Goal: Task Accomplishment & Management: Manage account settings

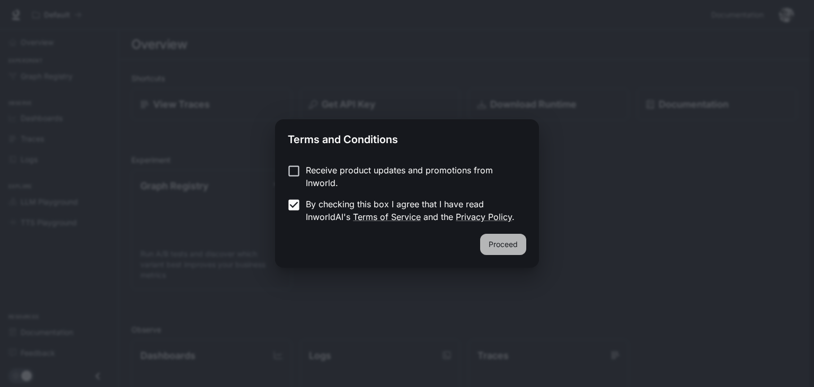
click at [500, 251] on button "Proceed" at bounding box center [503, 244] width 46 height 21
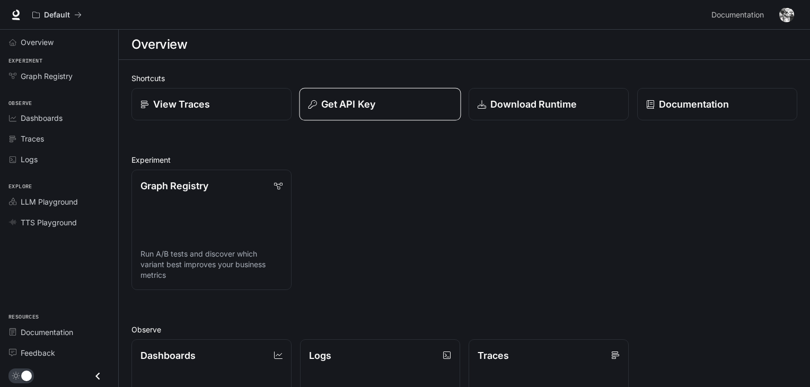
click at [357, 107] on p "Get API Key" at bounding box center [348, 104] width 54 height 14
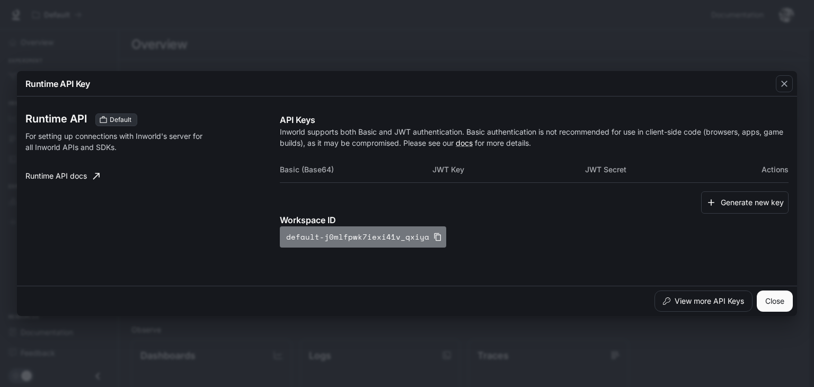
click at [433, 236] on icon "button" at bounding box center [437, 237] width 8 height 8
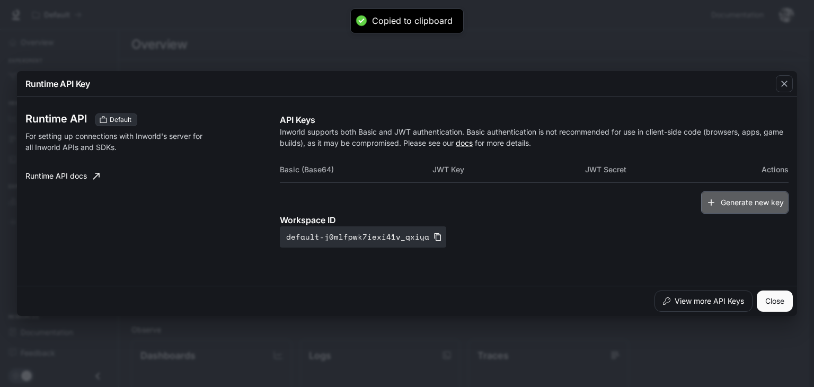
click at [734, 207] on button "Generate new key" at bounding box center [744, 202] width 87 height 23
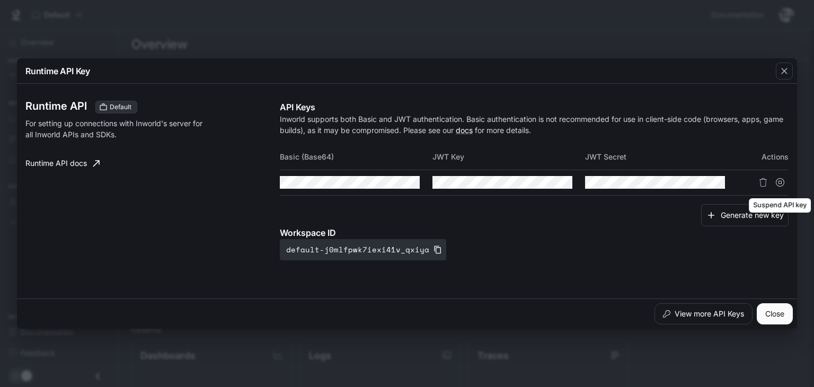
click at [776, 181] on icon "Suspend API key" at bounding box center [780, 182] width 8 height 8
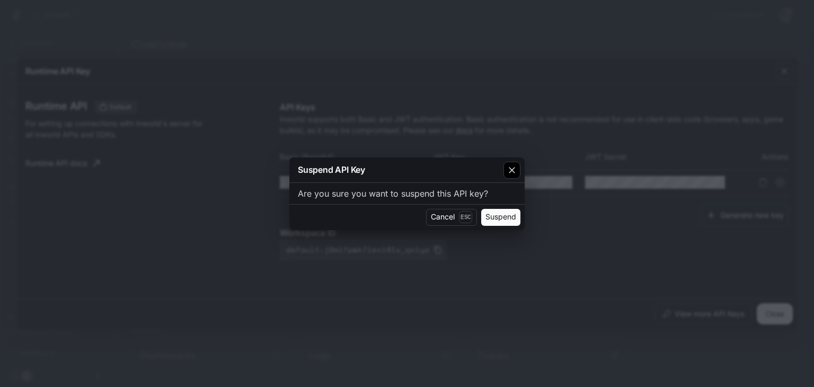
click at [507, 172] on icon "button" at bounding box center [512, 170] width 11 height 11
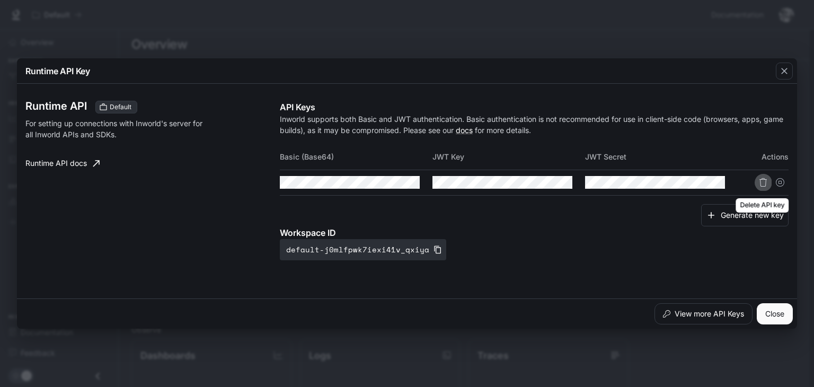
click at [766, 180] on icon "Delete API key" at bounding box center [762, 182] width 7 height 8
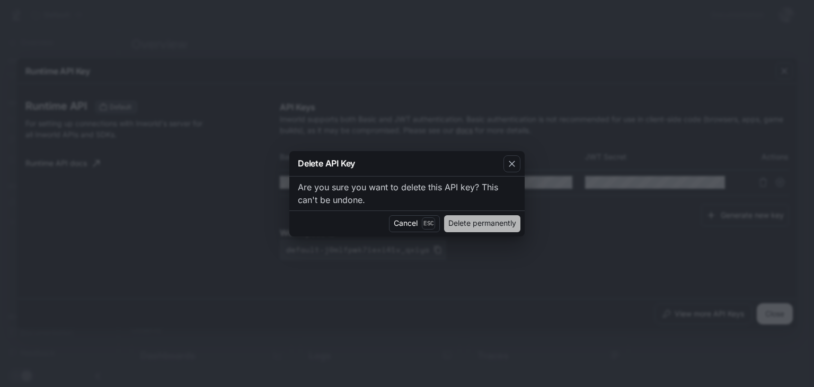
click at [509, 227] on button "Delete permanently" at bounding box center [482, 223] width 76 height 17
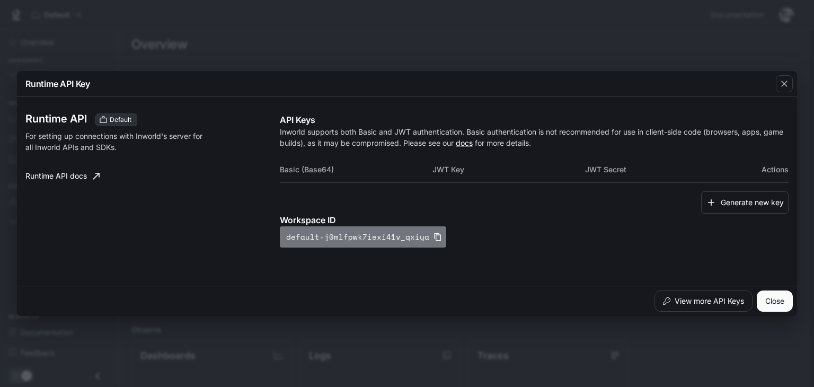
click at [434, 235] on icon "button" at bounding box center [437, 237] width 7 height 8
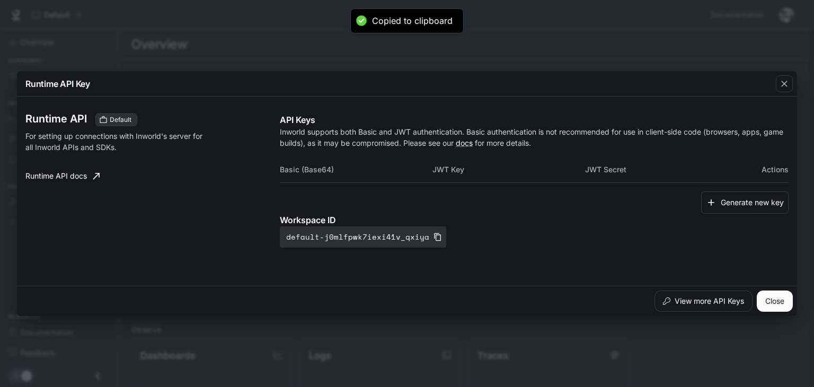
click at [519, 229] on div "Workspace ID default-j0mlfpwk7iexi41v_qxiya" at bounding box center [534, 231] width 509 height 34
click at [779, 82] on icon "button" at bounding box center [784, 83] width 11 height 11
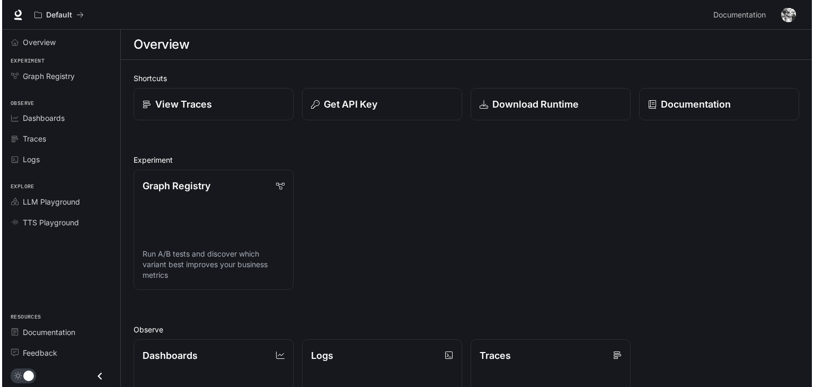
scroll to position [40, 0]
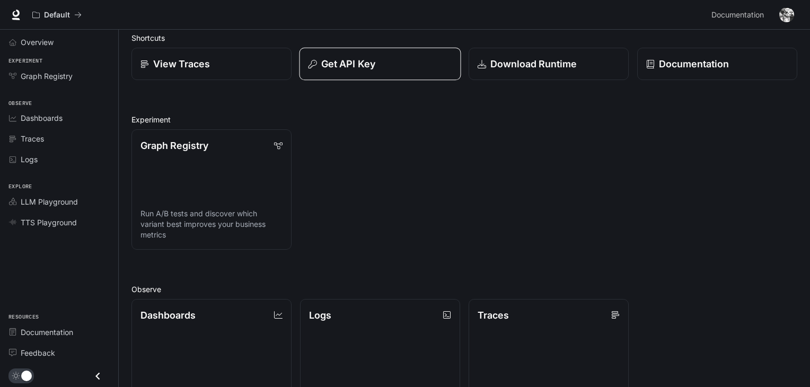
click at [384, 54] on button "Get API Key" at bounding box center [380, 64] width 162 height 33
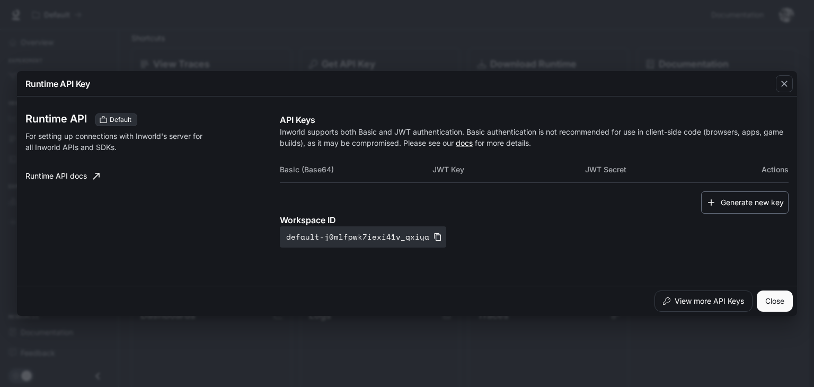
click at [723, 208] on button "Generate new key" at bounding box center [744, 202] width 87 height 23
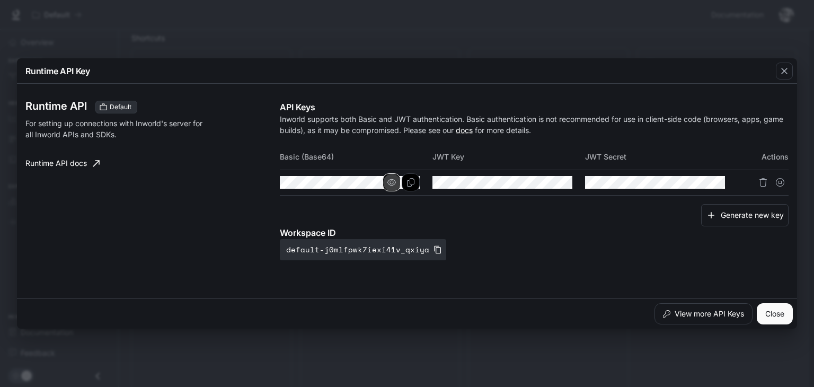
click at [396, 181] on icon "button" at bounding box center [391, 182] width 8 height 8
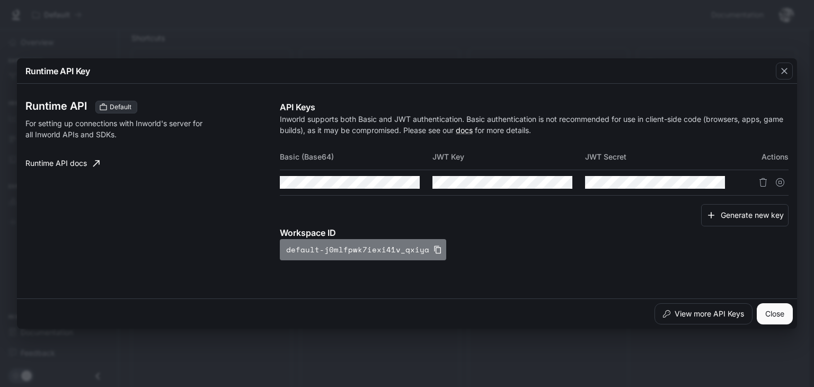
click at [432, 243] on button "default-j0mlfpwk7iexi41v_qxiya" at bounding box center [363, 249] width 166 height 21
click at [734, 249] on div "Workspace ID default-j0mlfpwk7iexi41v_qxiya" at bounding box center [534, 243] width 509 height 34
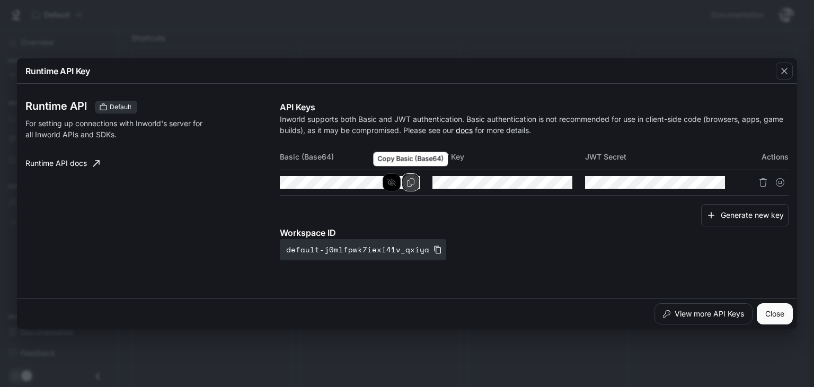
click at [408, 182] on icon "Copy Basic (Base64)" at bounding box center [410, 182] width 8 height 8
click at [711, 267] on div "Runtime API Default For setting up connections with Inworld's server for all In…" at bounding box center [406, 191] width 763 height 206
click at [407, 183] on icon "Copy Basic (Base64)" at bounding box center [410, 182] width 8 height 8
click at [692, 256] on div "Workspace ID default-j0mlfpwk7iexi41v_qxiya" at bounding box center [534, 243] width 509 height 34
click at [731, 272] on div "Runtime API Default For setting up connections with Inworld's server for all In…" at bounding box center [406, 191] width 763 height 206
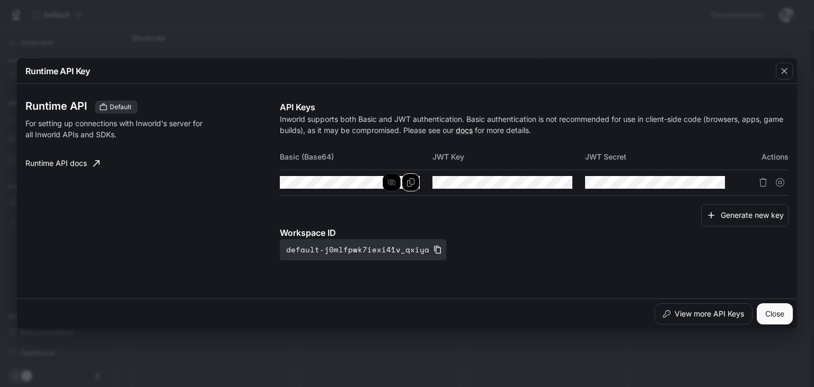
click at [715, 261] on div "Runtime API Default For setting up connections with Inworld's server for all In…" at bounding box center [406, 191] width 763 height 206
click at [562, 183] on icon "Copy Key" at bounding box center [563, 182] width 8 height 8
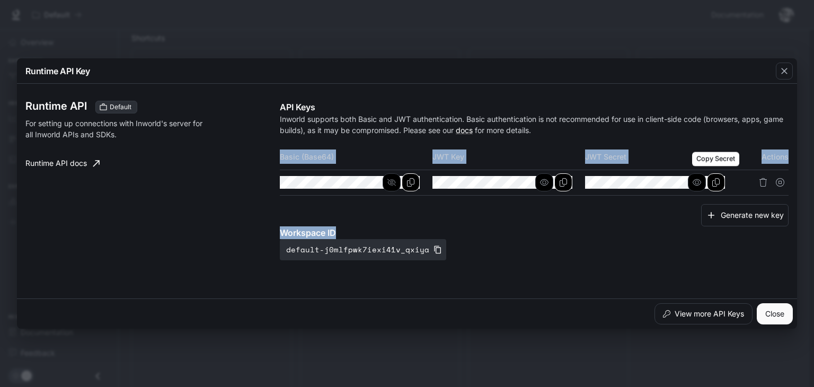
drag, startPoint x: 738, startPoint y: 234, endPoint x: 714, endPoint y: 181, distance: 58.6
click at [714, 181] on div "API Keys Inworld supports both Basic and JWT authentication. Basic authenticati…" at bounding box center [534, 181] width 509 height 160
click at [714, 181] on icon "Copy Secret" at bounding box center [716, 182] width 8 height 8
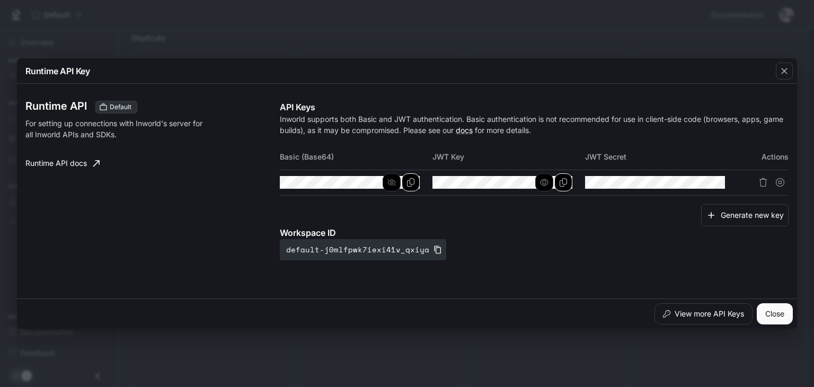
click at [737, 78] on div "Runtime API Key" at bounding box center [407, 70] width 780 height 25
